Goal: Task Accomplishment & Management: Manage account settings

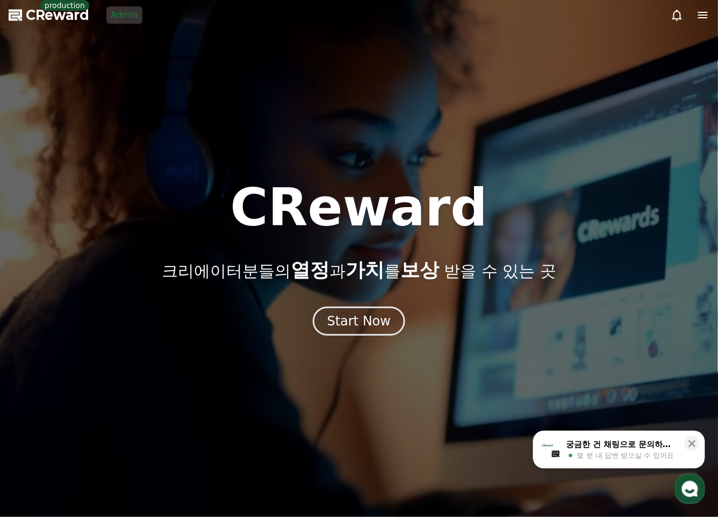
click at [125, 11] on link "Admin" at bounding box center [124, 14] width 36 height 17
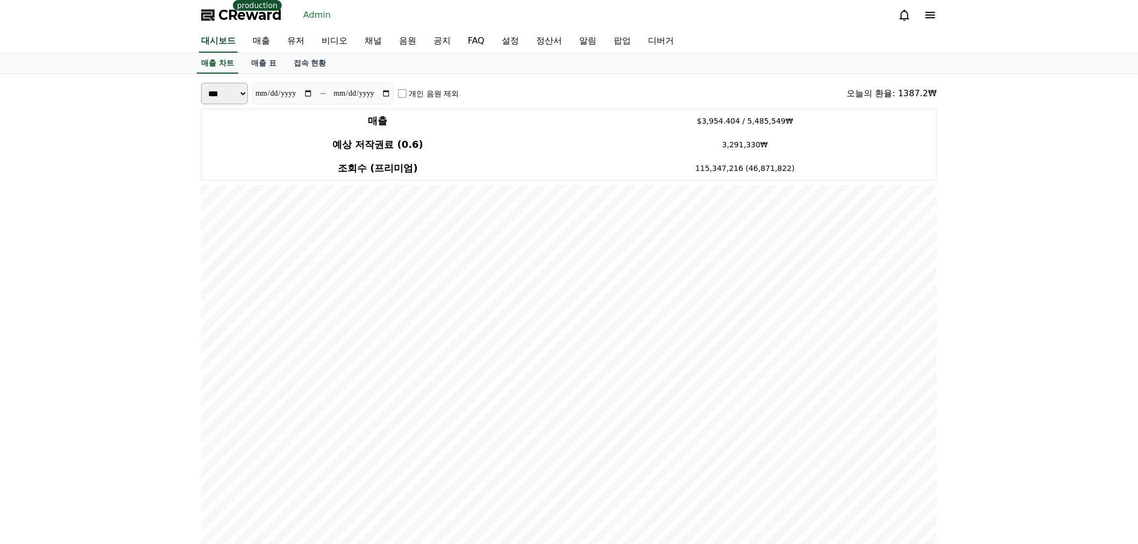
click at [617, 41] on link "팝업" at bounding box center [622, 41] width 34 height 23
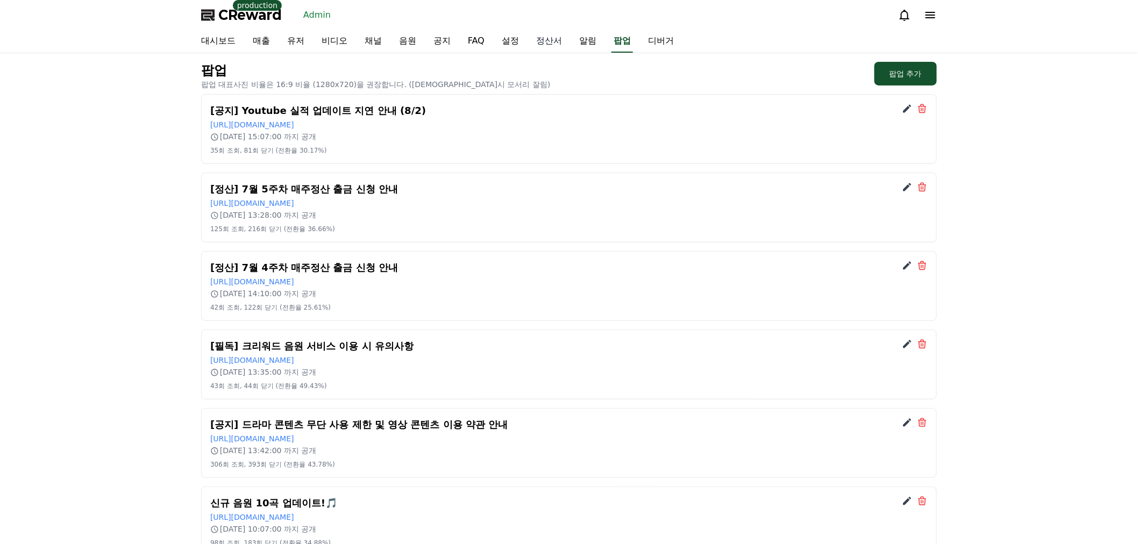
click at [561, 36] on link "정산서" at bounding box center [549, 41] width 43 height 23
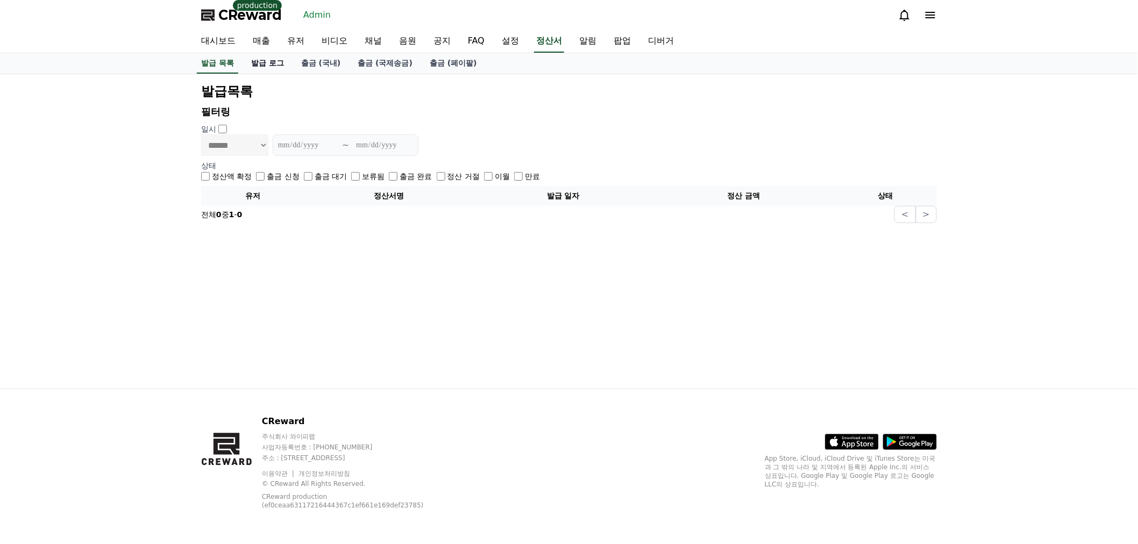
click at [267, 63] on link "발급 로그" at bounding box center [268, 63] width 50 height 20
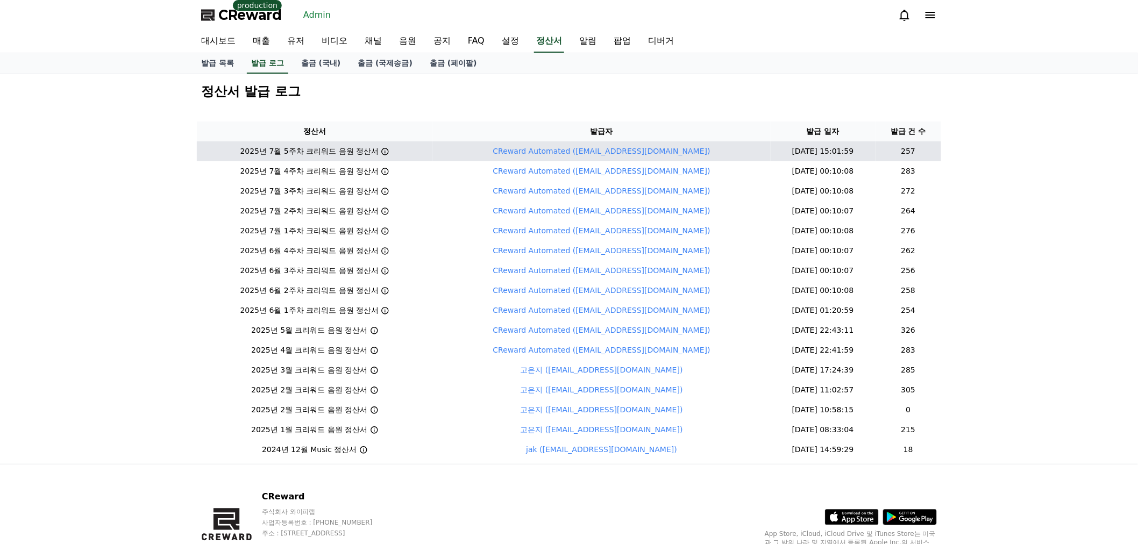
click at [389, 151] on icon at bounding box center [385, 151] width 9 height 9
click at [389, 151] on icon at bounding box center [385, 151] width 7 height 7
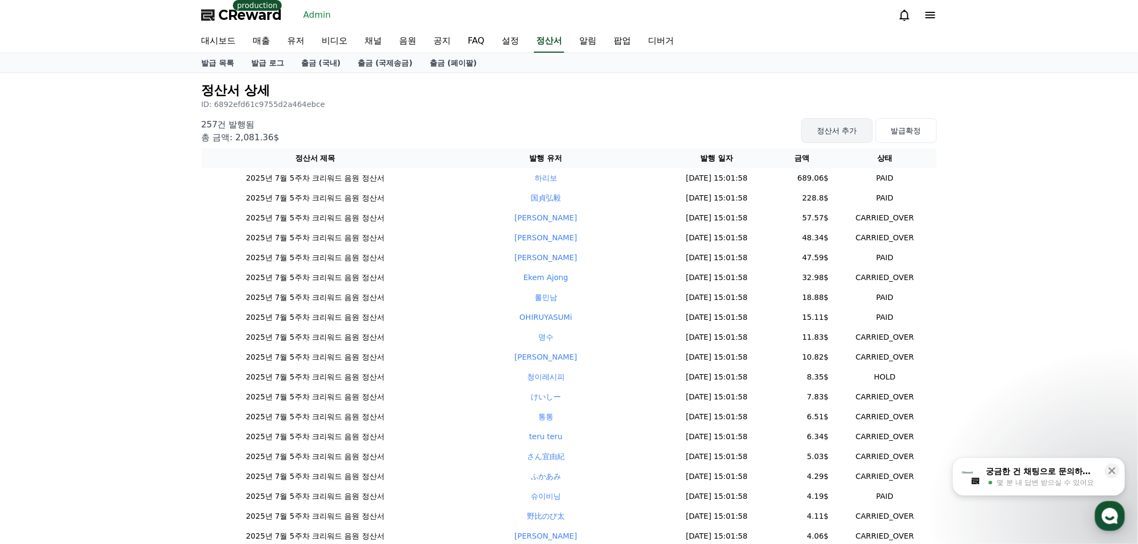
click at [810, 136] on button "정산서 추가" at bounding box center [836, 130] width 71 height 25
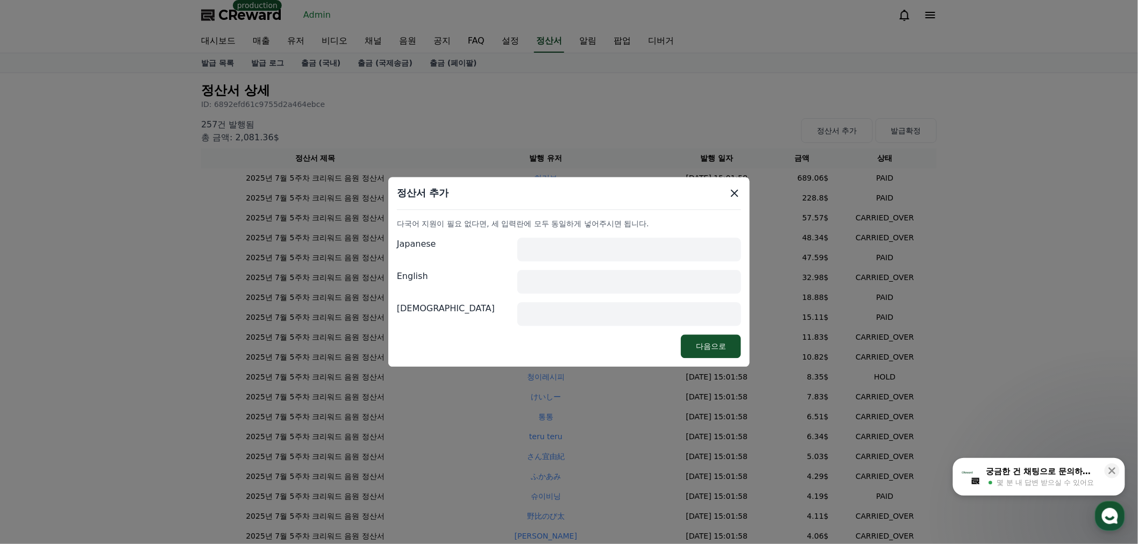
click at [550, 318] on input "modal" at bounding box center [629, 315] width 224 height 24
click at [734, 192] on icon "modal" at bounding box center [735, 194] width 8 height 8
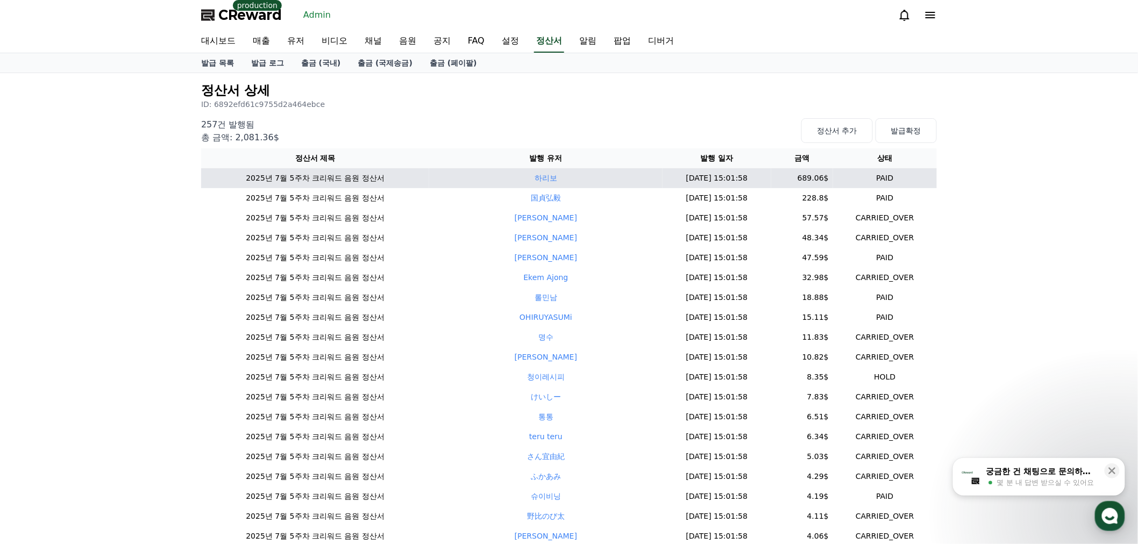
drag, startPoint x: 246, startPoint y: 179, endPoint x: 390, endPoint y: 181, distance: 144.1
click at [390, 181] on td "2025년 7월 5주차 크리워드 음원 정산서" at bounding box center [315, 178] width 228 height 20
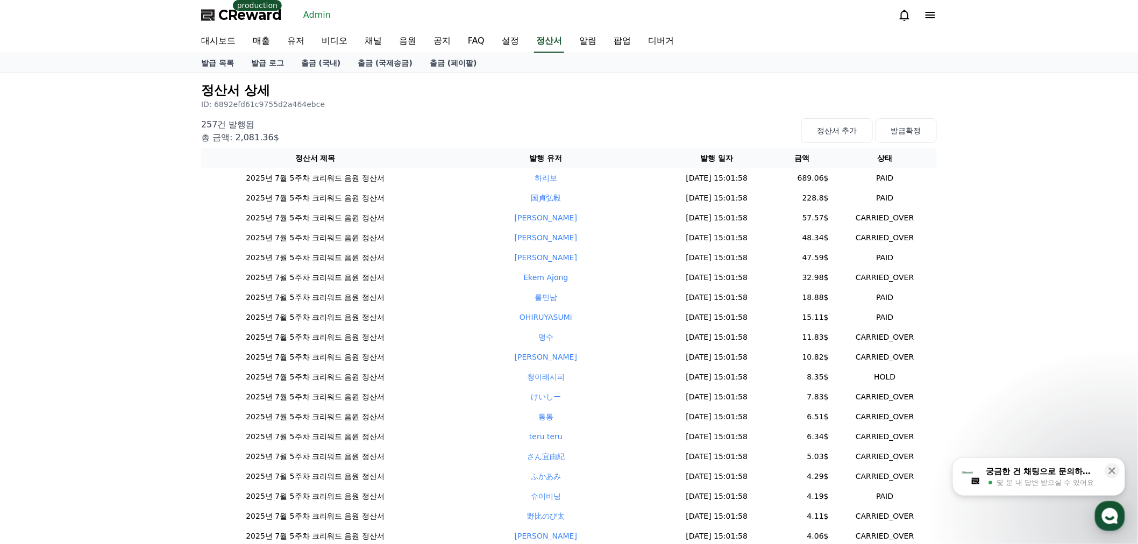
click at [401, 116] on div "257건 발행됨 총 금액: 2,081.36$ 정산서 추가 발급확정" at bounding box center [569, 129] width 736 height 30
click at [852, 132] on button "정산서 추가" at bounding box center [836, 130] width 71 height 25
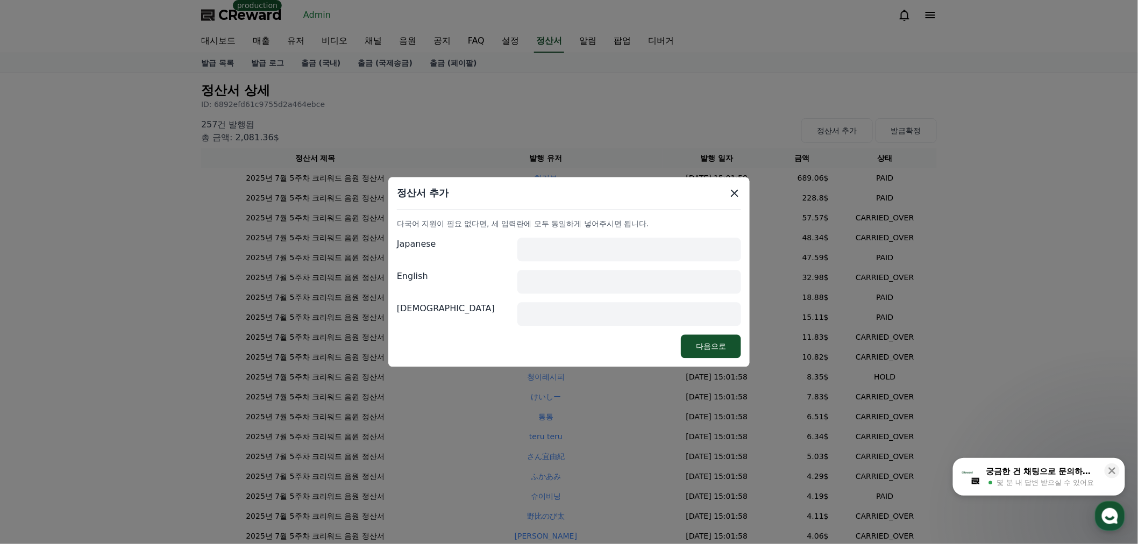
click at [737, 192] on icon "modal" at bounding box center [734, 193] width 13 height 13
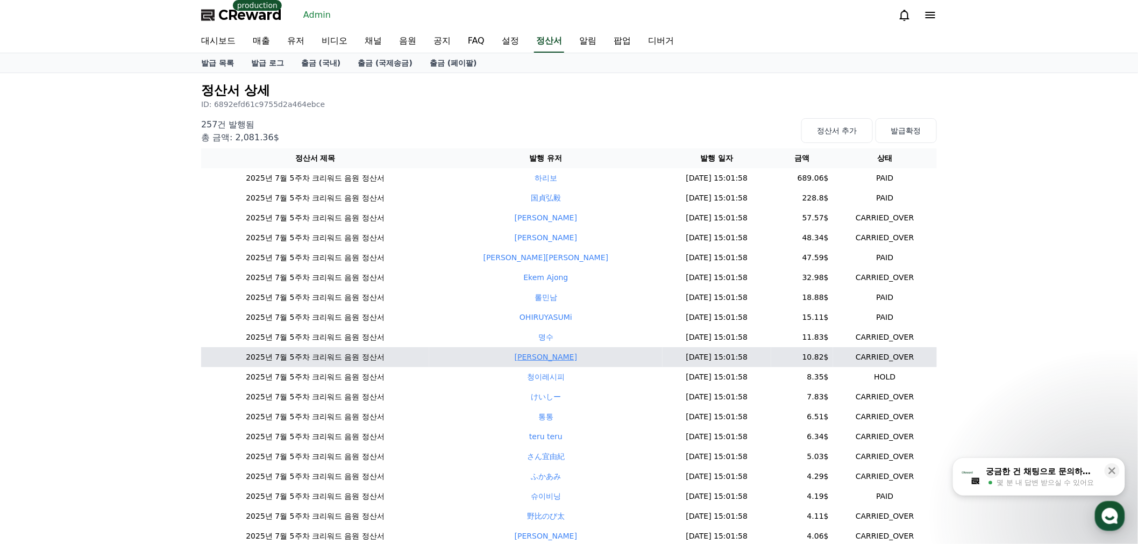
click at [547, 359] on link "임혜정" at bounding box center [546, 357] width 62 height 9
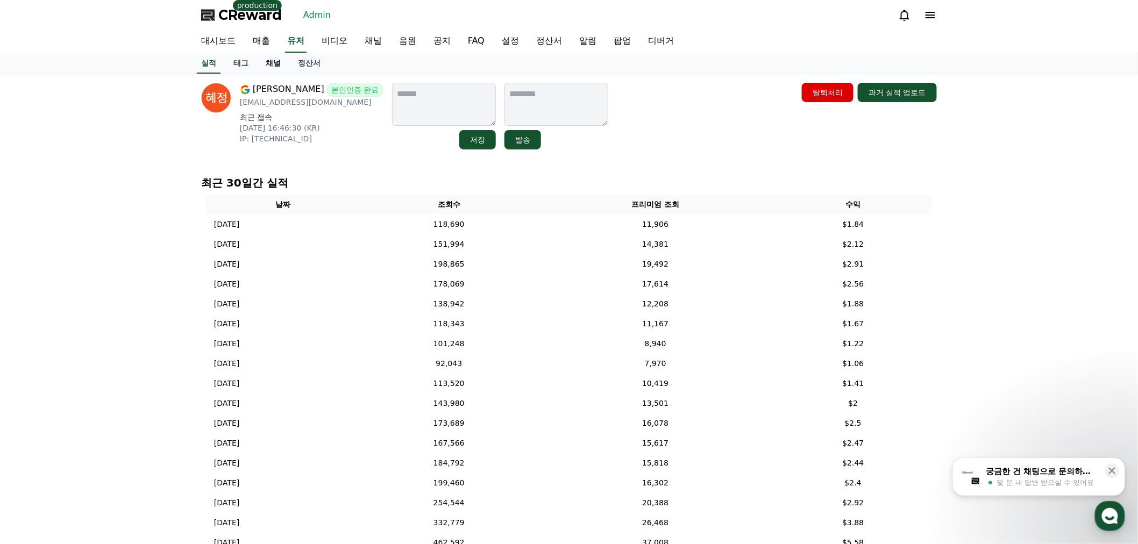
click at [269, 62] on link "채널" at bounding box center [273, 63] width 32 height 20
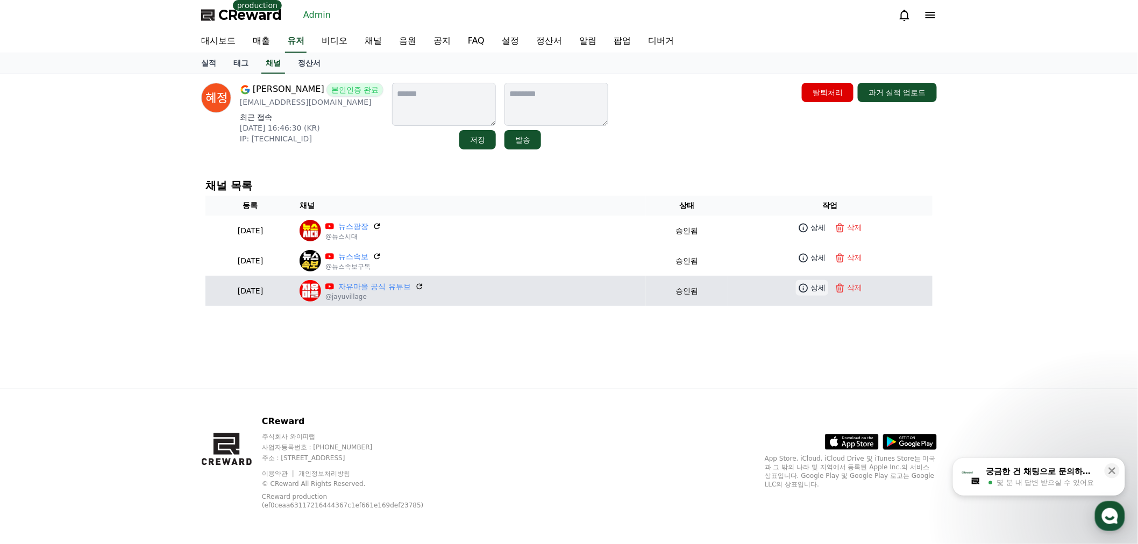
click at [814, 288] on link "상세" at bounding box center [812, 288] width 32 height 16
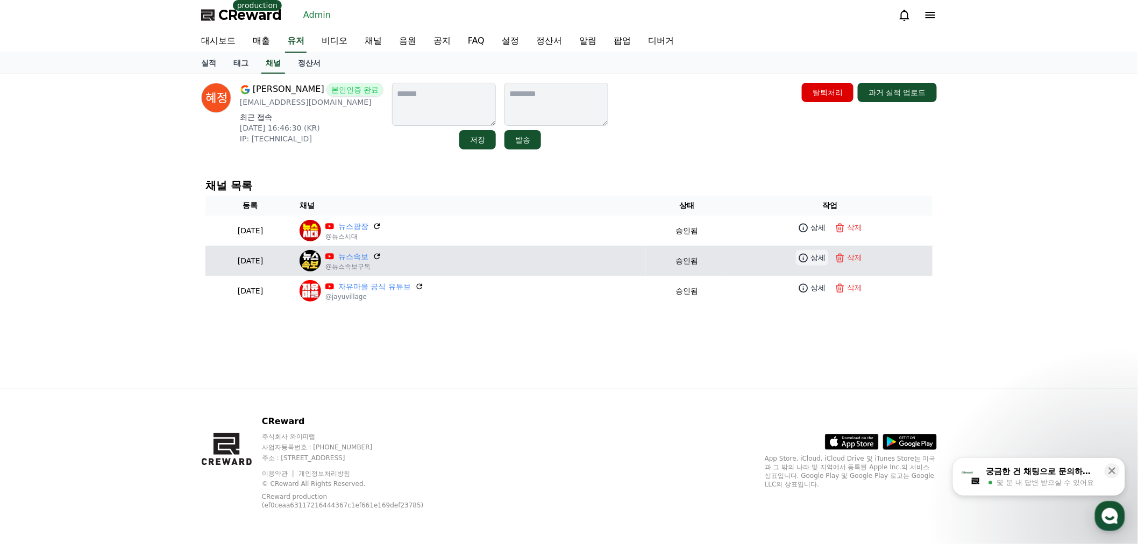
click at [807, 259] on icon at bounding box center [803, 258] width 11 height 11
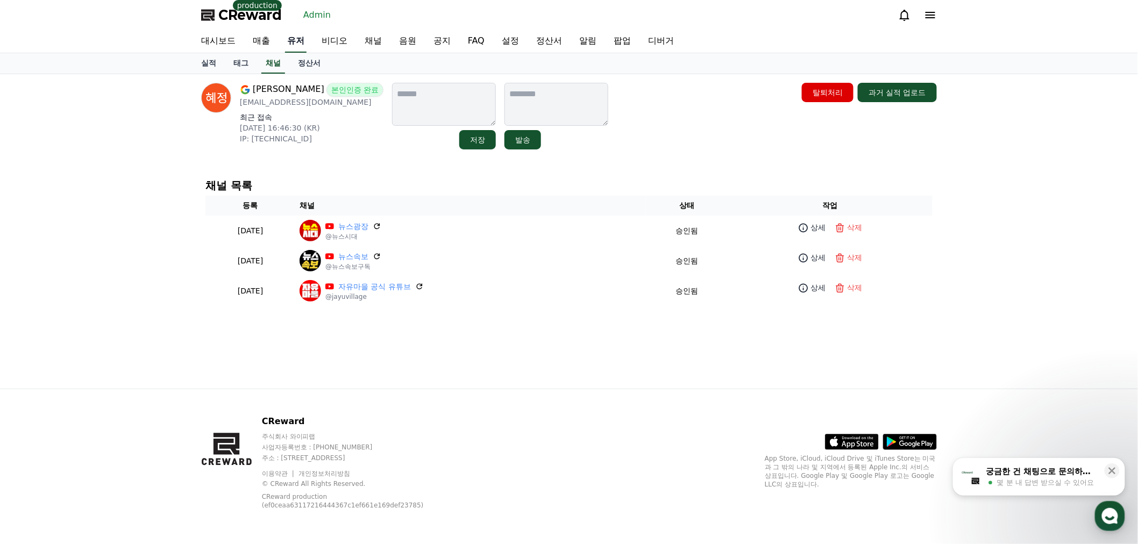
click at [292, 41] on link "유저" at bounding box center [296, 41] width 22 height 23
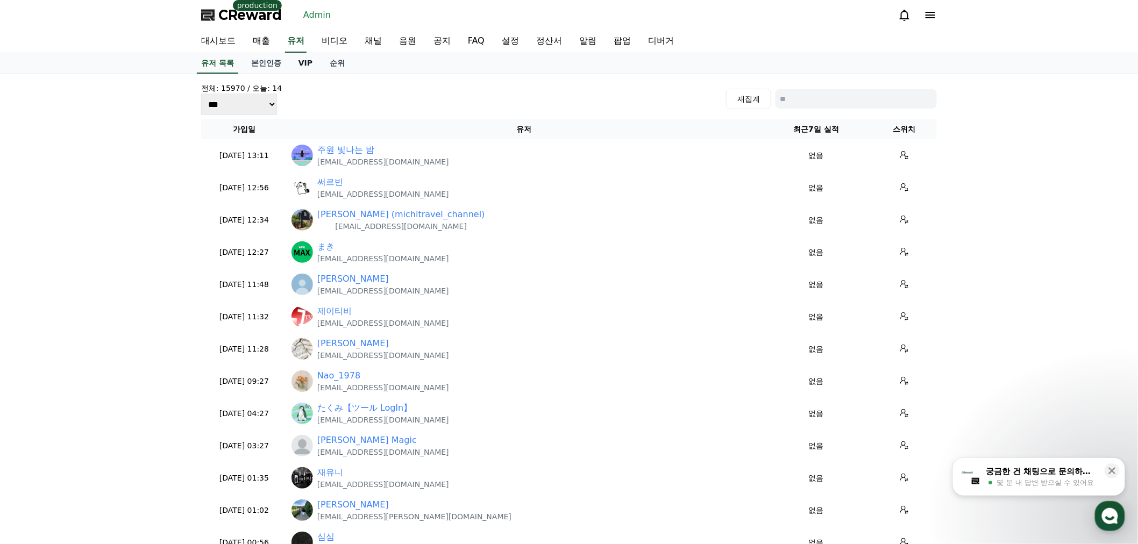
click at [304, 70] on link "VIP" at bounding box center [305, 63] width 31 height 20
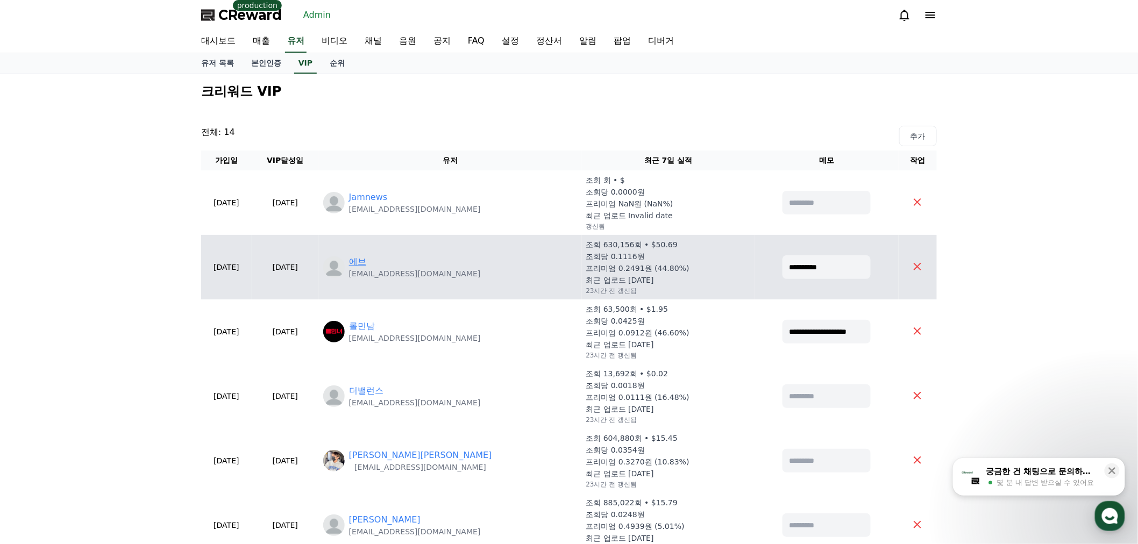
click at [366, 260] on link "에브" at bounding box center [357, 261] width 17 height 13
drag, startPoint x: 643, startPoint y: 267, endPoint x: 665, endPoint y: 264, distance: 22.3
click at [665, 264] on p "프리미엄 0.2491원 (44.80%)" at bounding box center [637, 268] width 103 height 11
click at [680, 288] on div "조회 630,156회 • $50.69 조회당 0.1116원 프리미엄 0.2491원 (44.80%) 최근 업로드 2025-08-09 23시간 전…" at bounding box center [668, 267] width 165 height 56
drag, startPoint x: 610, startPoint y: 268, endPoint x: 630, endPoint y: 266, distance: 20.0
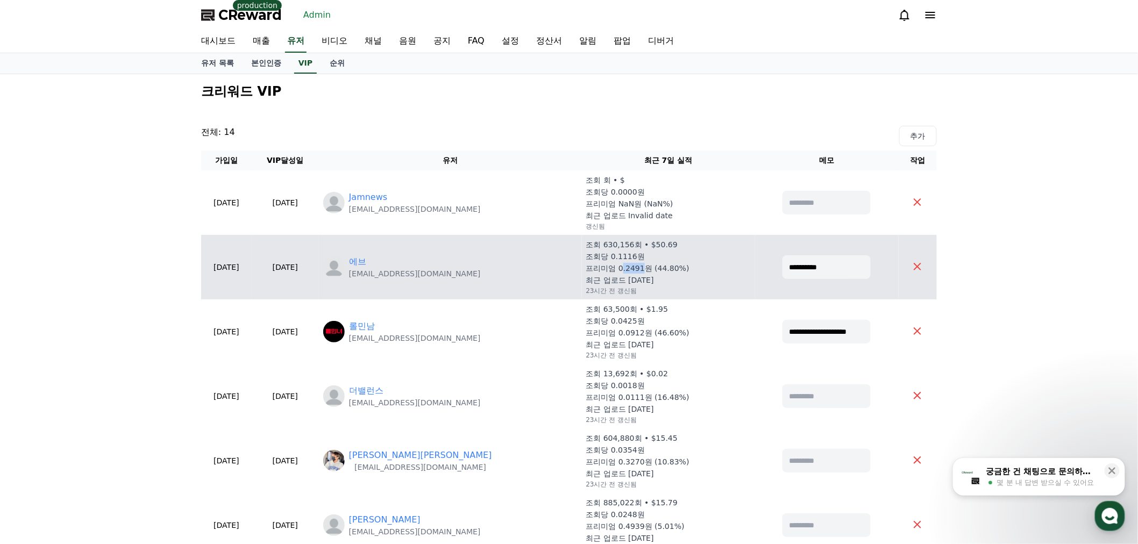
click at [630, 266] on p "프리미엄 0.2491원 (44.80%)" at bounding box center [637, 268] width 103 height 11
click at [687, 277] on div "조회 630,156회 • $50.69 조회당 0.1116원 프리미엄 0.2491원 (44.80%) 최근 업로드 2025-08-09 23시간 전…" at bounding box center [668, 267] width 165 height 56
drag, startPoint x: 604, startPoint y: 258, endPoint x: 620, endPoint y: 256, distance: 16.3
click at [620, 256] on p "조회당 0.1116원" at bounding box center [615, 256] width 59 height 11
click at [636, 256] on div "조회 630,156회 • $50.69 조회당 0.1116원 프리미엄 0.2491원 (44.80%) 최근 업로드 2025-08-09 23시간 전…" at bounding box center [668, 267] width 165 height 56
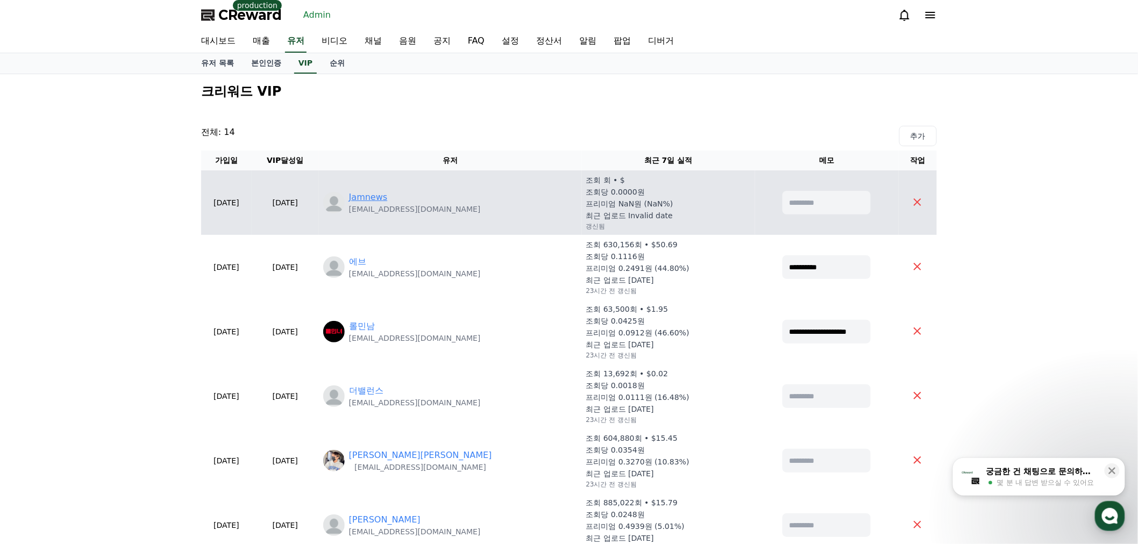
click at [388, 195] on link "Jamnews" at bounding box center [368, 197] width 39 height 13
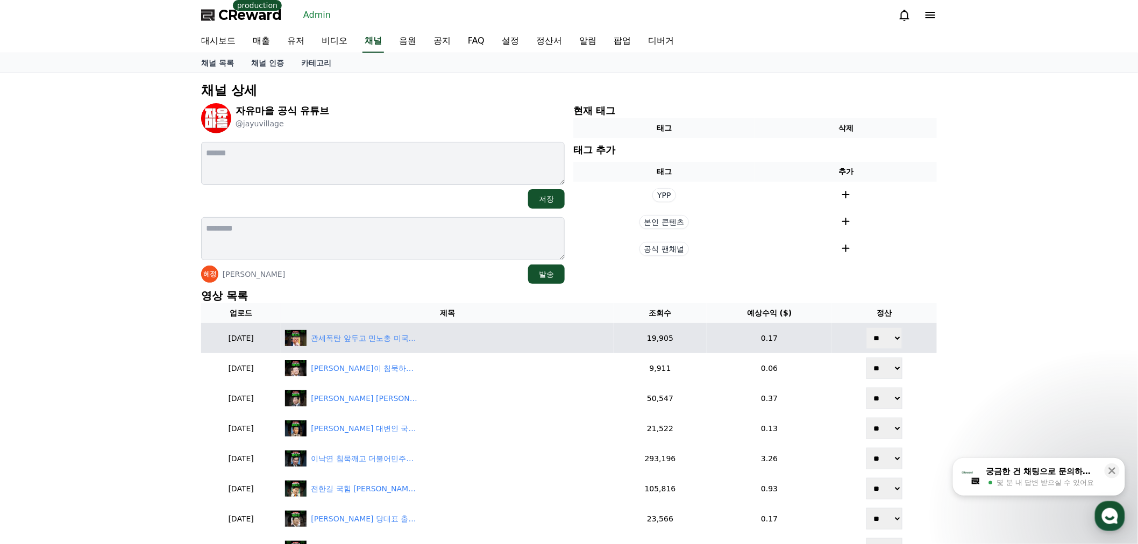
drag, startPoint x: 266, startPoint y: 341, endPoint x: 222, endPoint y: 346, distance: 44.8
click at [222, 346] on td "2025-07-31" at bounding box center [241, 338] width 80 height 30
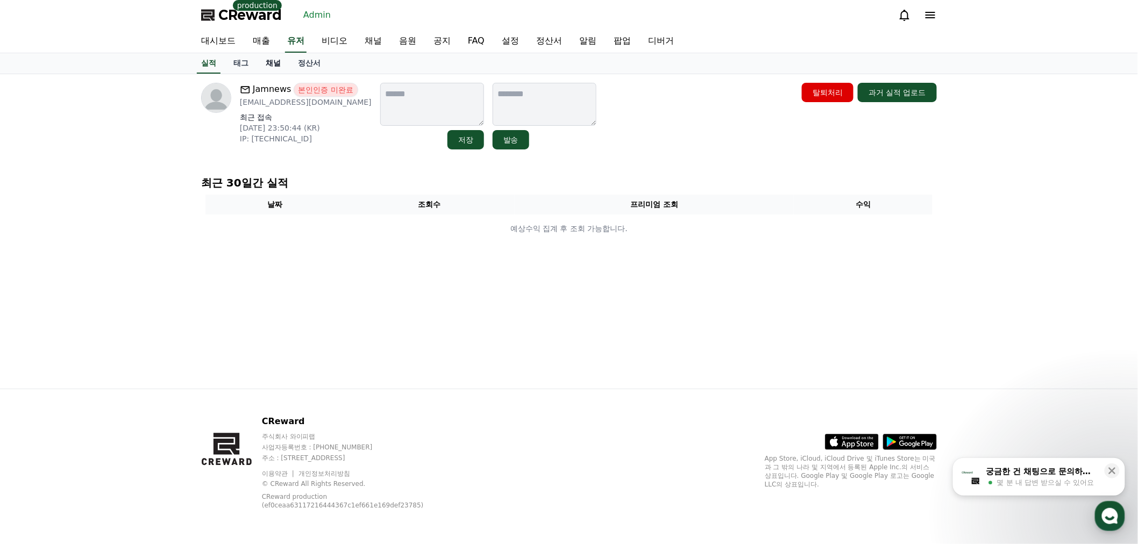
click at [273, 67] on link "채널" at bounding box center [273, 63] width 32 height 20
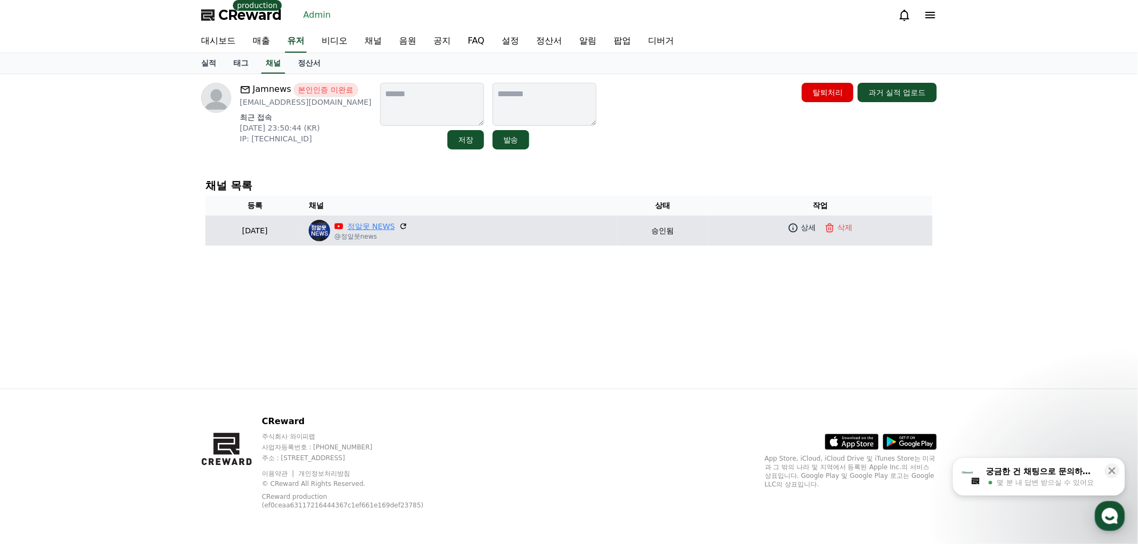
click at [395, 230] on link "정알못 NEWS" at bounding box center [371, 226] width 48 height 11
